Goal: Task Accomplishment & Management: Complete application form

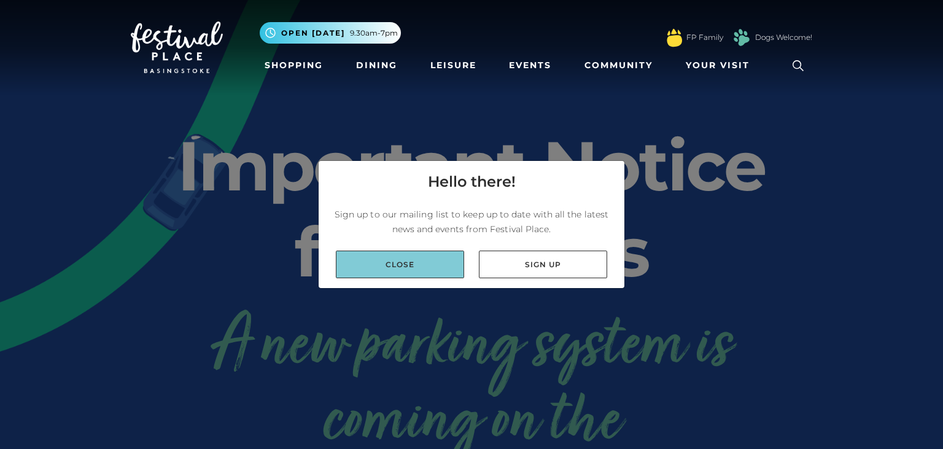
click at [425, 260] on link "Close" at bounding box center [400, 264] width 128 height 28
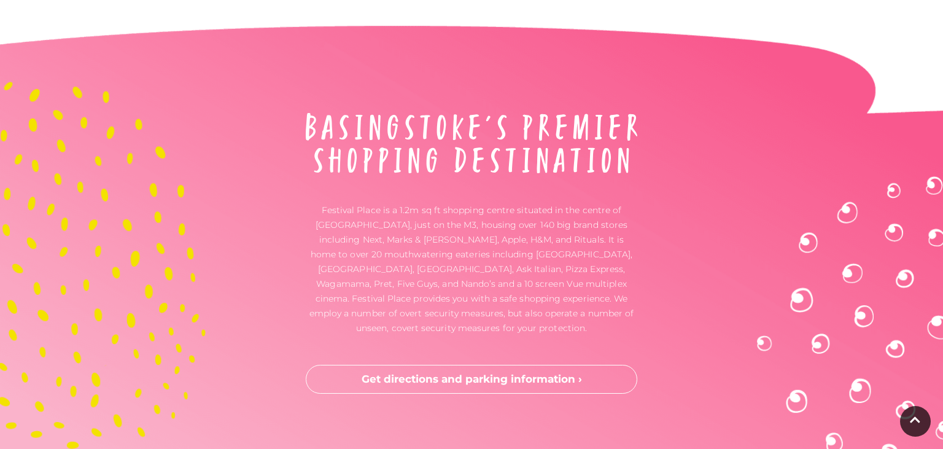
scroll to position [3330, 0]
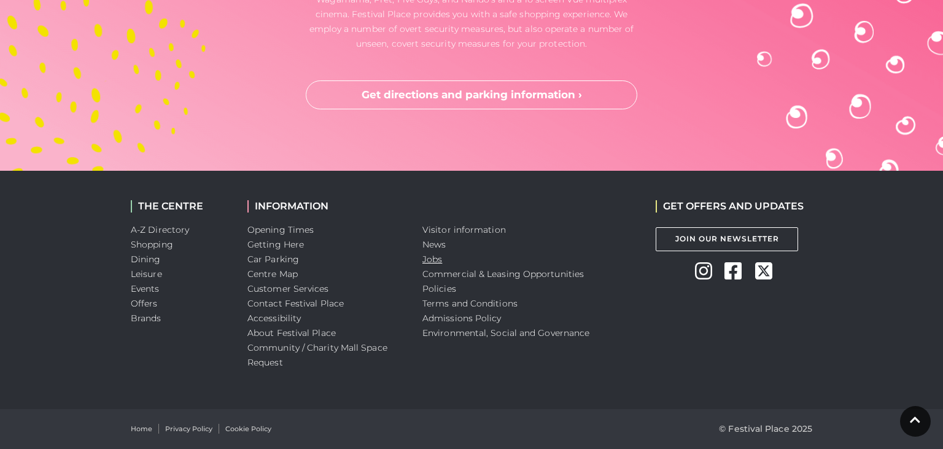
click at [430, 259] on link "Jobs" at bounding box center [432, 258] width 20 height 11
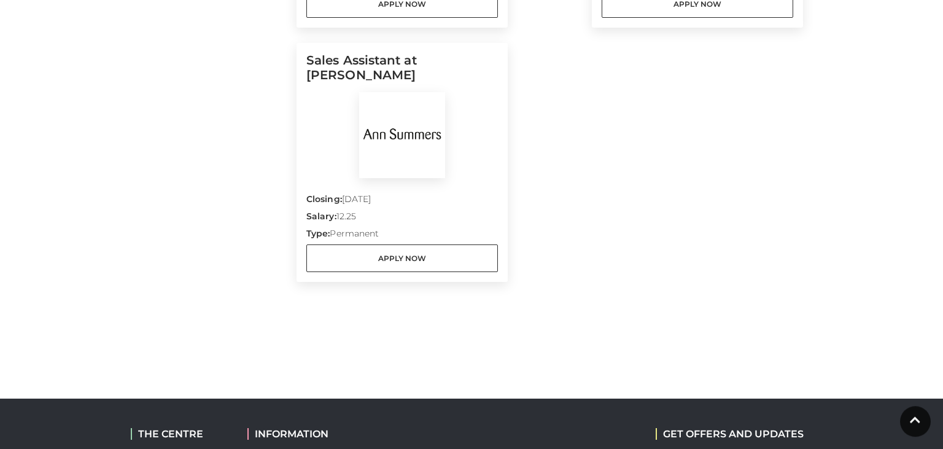
scroll to position [1166, 0]
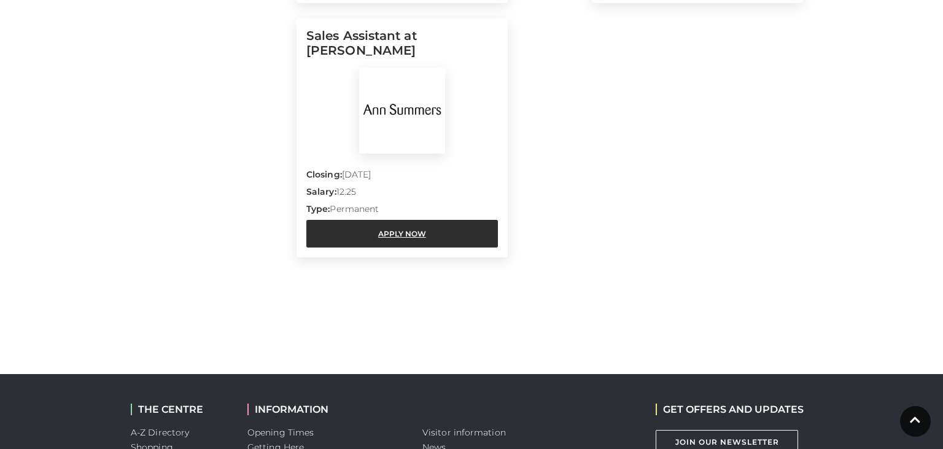
click at [425, 235] on link "Apply Now" at bounding box center [401, 234] width 191 height 28
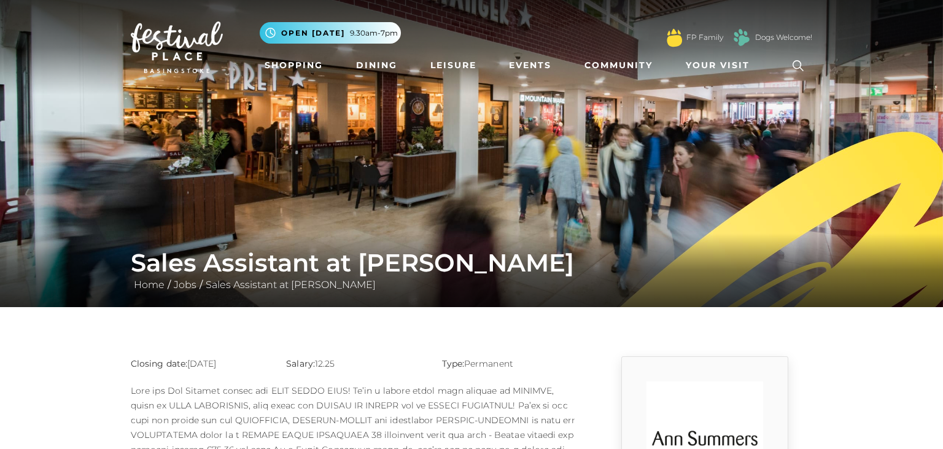
scroll to position [324, 0]
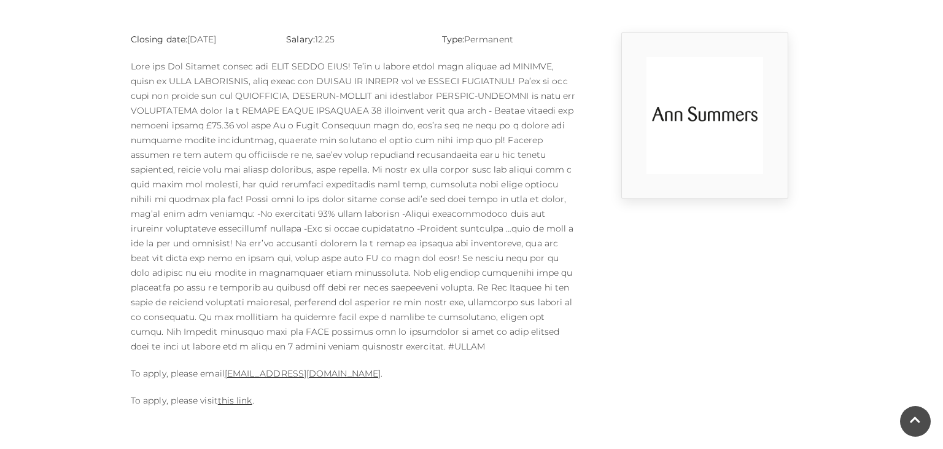
click at [237, 393] on p "To apply, please visit this link ." at bounding box center [355, 400] width 448 height 15
click at [242, 395] on link "this link" at bounding box center [235, 400] width 34 height 11
